Goal: Task Accomplishment & Management: Complete application form

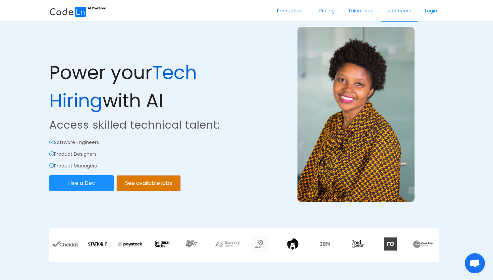
click at [399, 10] on link "Job board" at bounding box center [399, 11] width 37 height 22
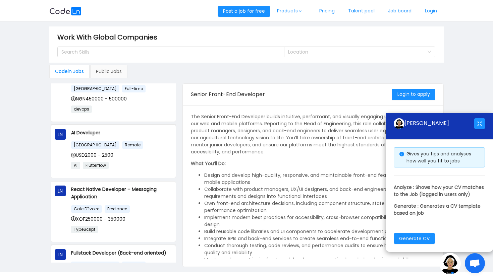
scroll to position [195, 0]
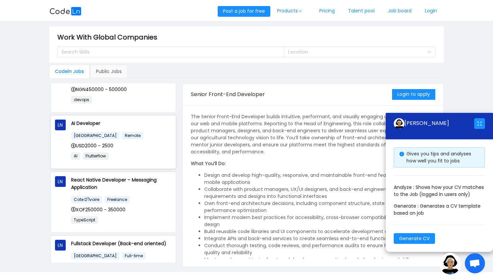
click at [148, 136] on div "[GEOGRAPHIC_DATA] Remote" at bounding box center [121, 136] width 101 height 8
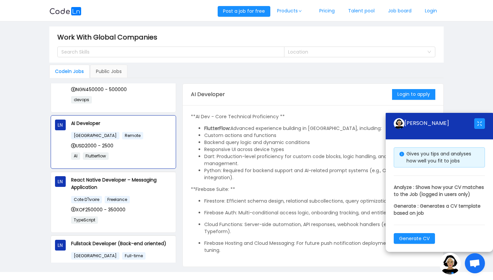
click at [452, 98] on main "Work With Global Companies Search Skills Location Codeln Jobs Public Jobs LN Se…" at bounding box center [246, 146] width 493 height 251
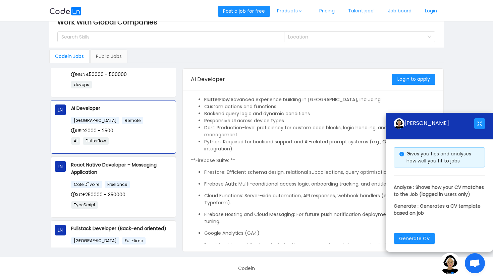
scroll to position [14, 0]
click at [452, 118] on div "[PERSON_NAME]" at bounding box center [433, 123] width 80 height 11
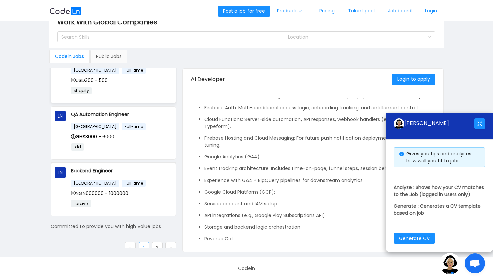
scroll to position [427, 0]
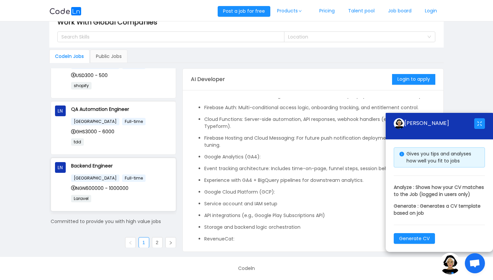
click at [116, 170] on div "Backend Engineer [GEOGRAPHIC_DATA] Full-time NGN600000 - 1000000 Laravel" at bounding box center [121, 184] width 101 height 45
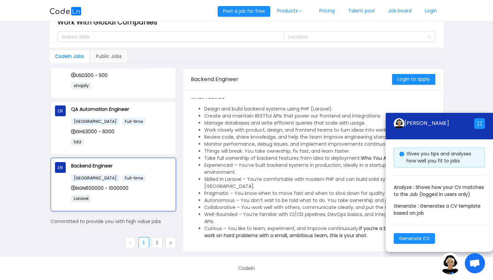
scroll to position [46, 0]
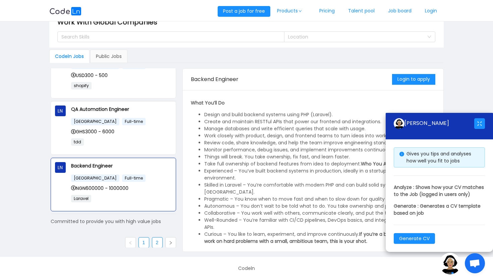
click at [157, 239] on link "2" at bounding box center [157, 243] width 10 height 10
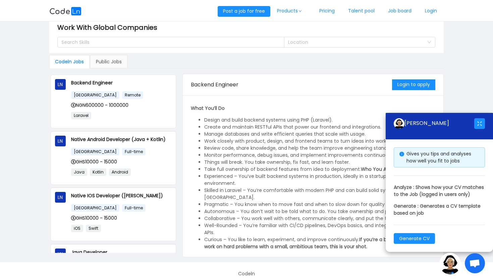
scroll to position [0, 0]
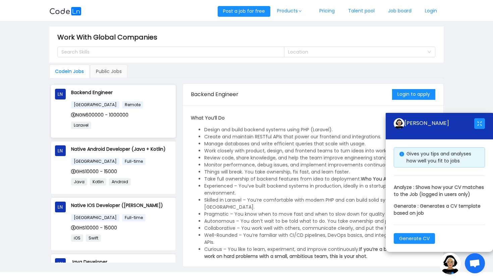
click at [149, 131] on div "Laravel" at bounding box center [121, 127] width 101 height 12
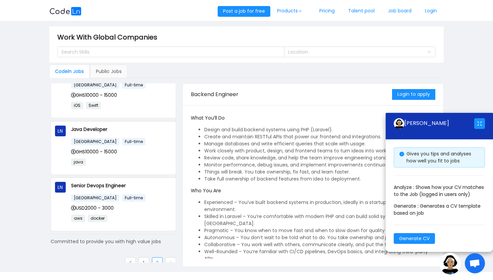
scroll to position [15, 0]
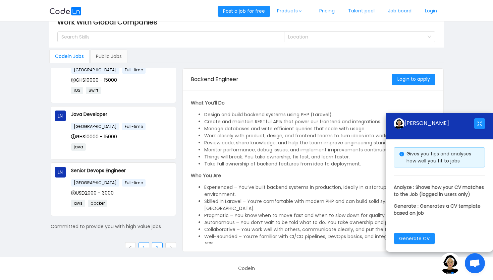
click at [143, 243] on link "1" at bounding box center [144, 248] width 10 height 10
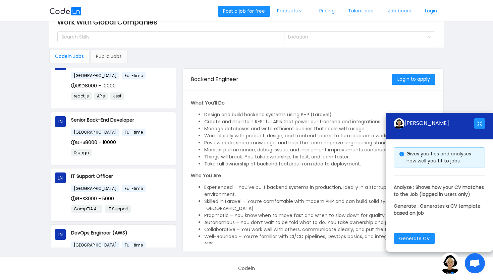
scroll to position [0, 0]
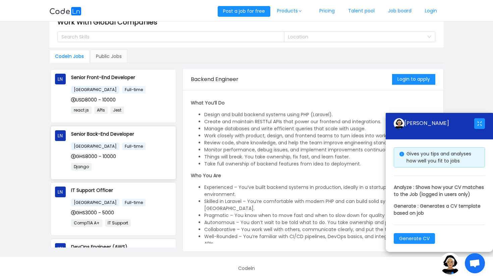
click at [119, 163] on p "Django" at bounding box center [121, 167] width 101 height 8
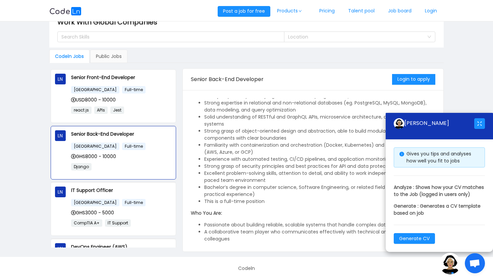
scroll to position [234, 0]
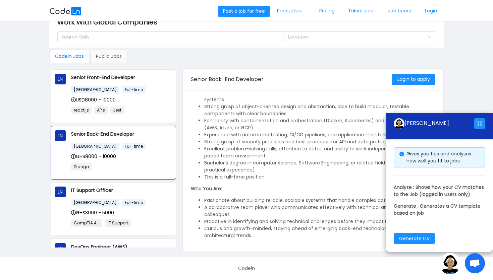
drag, startPoint x: 435, startPoint y: 115, endPoint x: 448, endPoint y: 191, distance: 77.0
click at [448, 134] on div "[PERSON_NAME]" at bounding box center [433, 123] width 80 height 21
click at [481, 121] on button "button" at bounding box center [479, 123] width 11 height 11
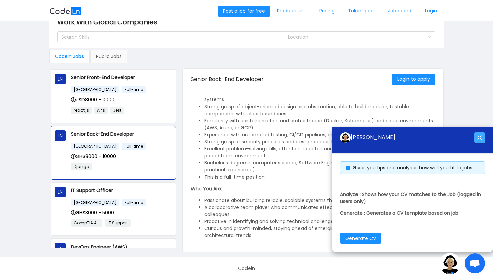
click at [478, 136] on button "button" at bounding box center [479, 137] width 11 height 11
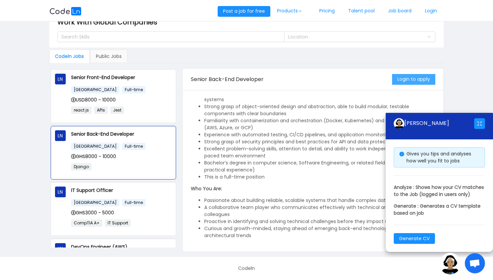
click at [426, 79] on button "Login to apply" at bounding box center [413, 79] width 43 height 11
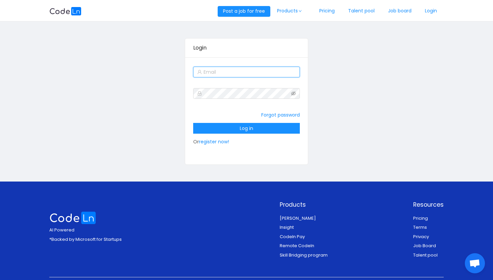
click at [263, 72] on input "text" at bounding box center [246, 72] width 107 height 11
type input "[EMAIL_ADDRESS][DOMAIN_NAME]"
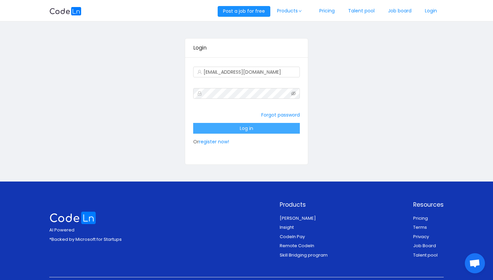
click at [254, 133] on button "Log in" at bounding box center [246, 128] width 107 height 11
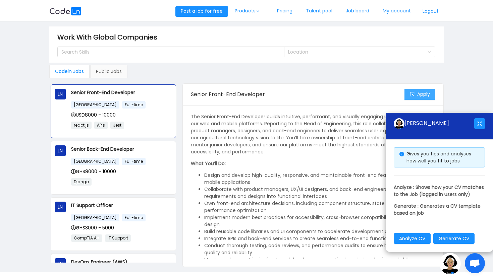
click at [426, 97] on button "Apply" at bounding box center [419, 94] width 31 height 11
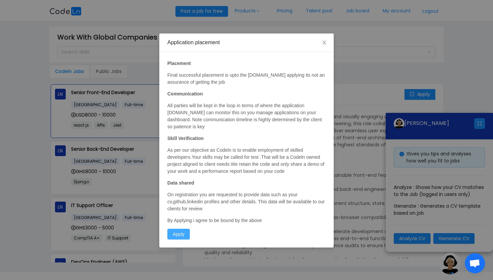
click at [174, 232] on button "Apply" at bounding box center [178, 234] width 22 height 11
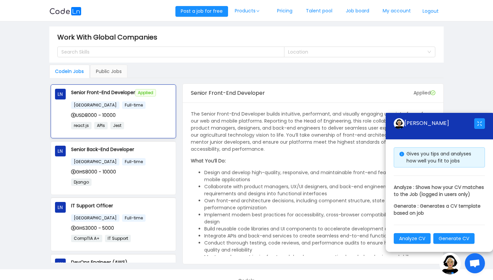
click at [151, 93] on span "Applied" at bounding box center [145, 92] width 21 height 7
click at [127, 149] on p "Senior Back-End Developer" at bounding box center [121, 149] width 101 height 7
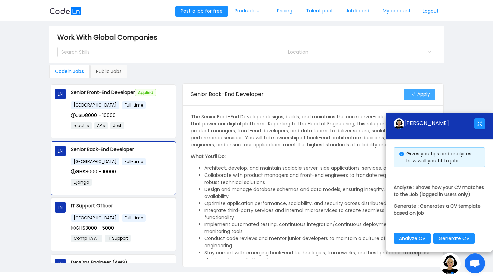
click at [428, 95] on button "Apply" at bounding box center [419, 94] width 31 height 11
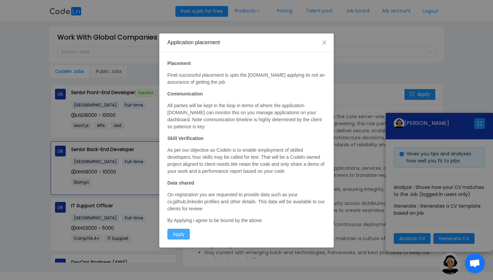
click at [173, 236] on button "Apply" at bounding box center [178, 234] width 22 height 11
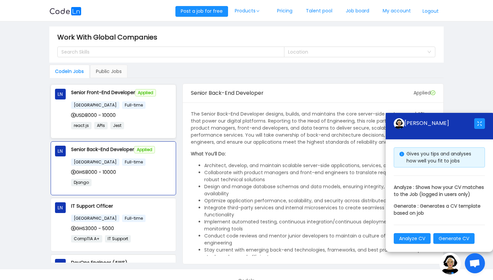
click at [135, 90] on p "Senior Front-End Developer Applied" at bounding box center [121, 93] width 101 height 8
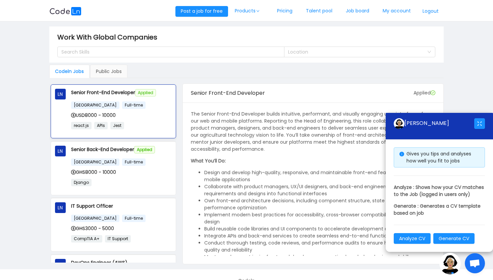
click at [143, 94] on span "Applied" at bounding box center [145, 92] width 21 height 7
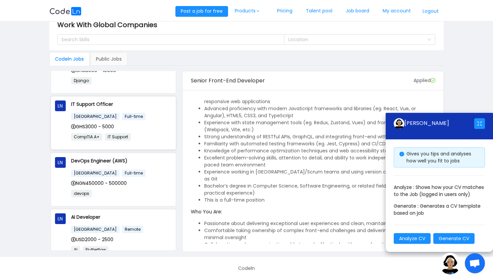
scroll to position [110, 0]
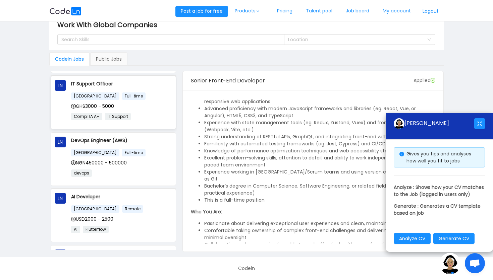
click at [157, 209] on div "[GEOGRAPHIC_DATA] Remote" at bounding box center [121, 209] width 101 height 8
